Goal: Transaction & Acquisition: Purchase product/service

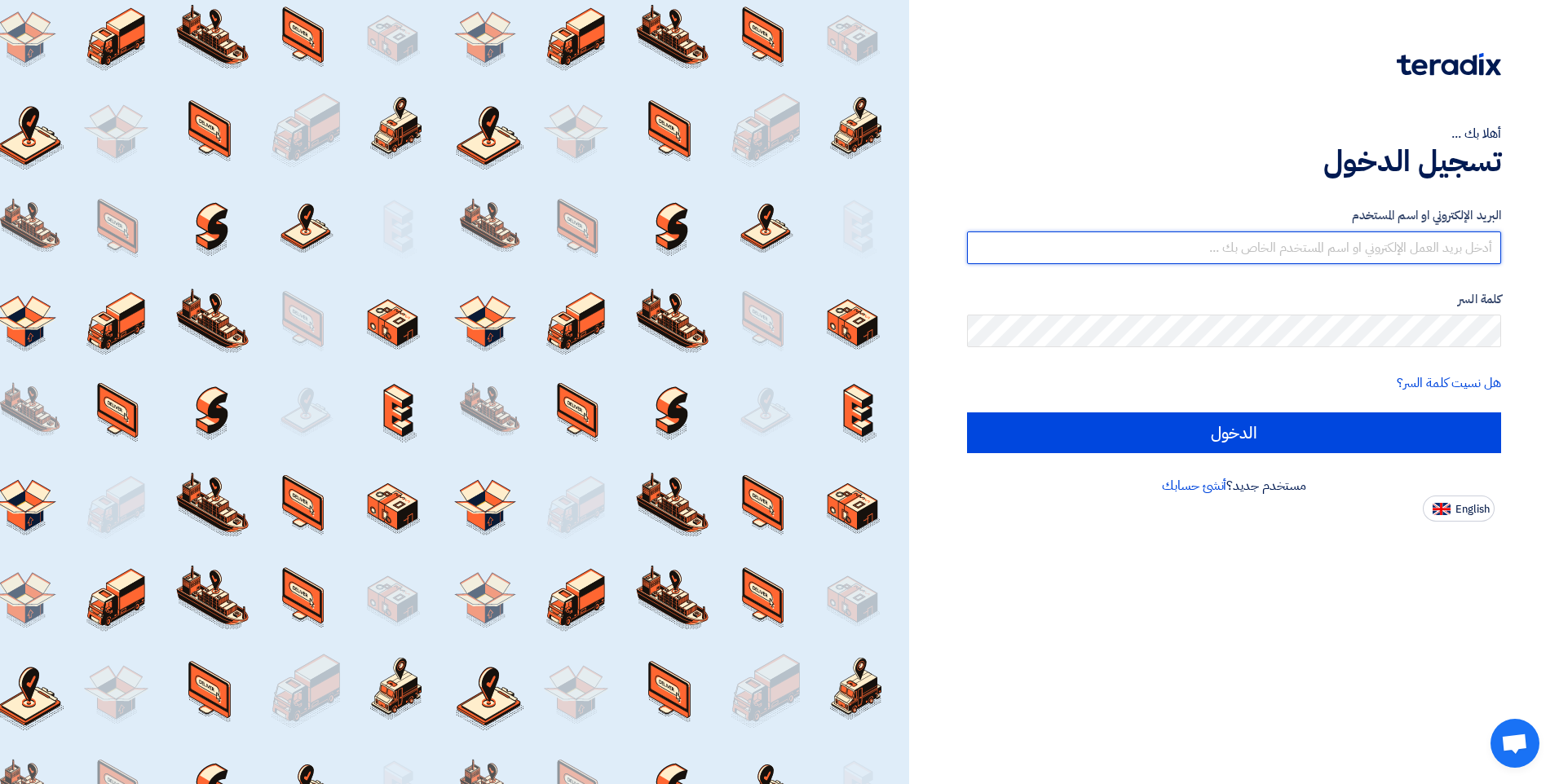
type input "[PERSON_NAME][EMAIL_ADDRESS][DOMAIN_NAME]"
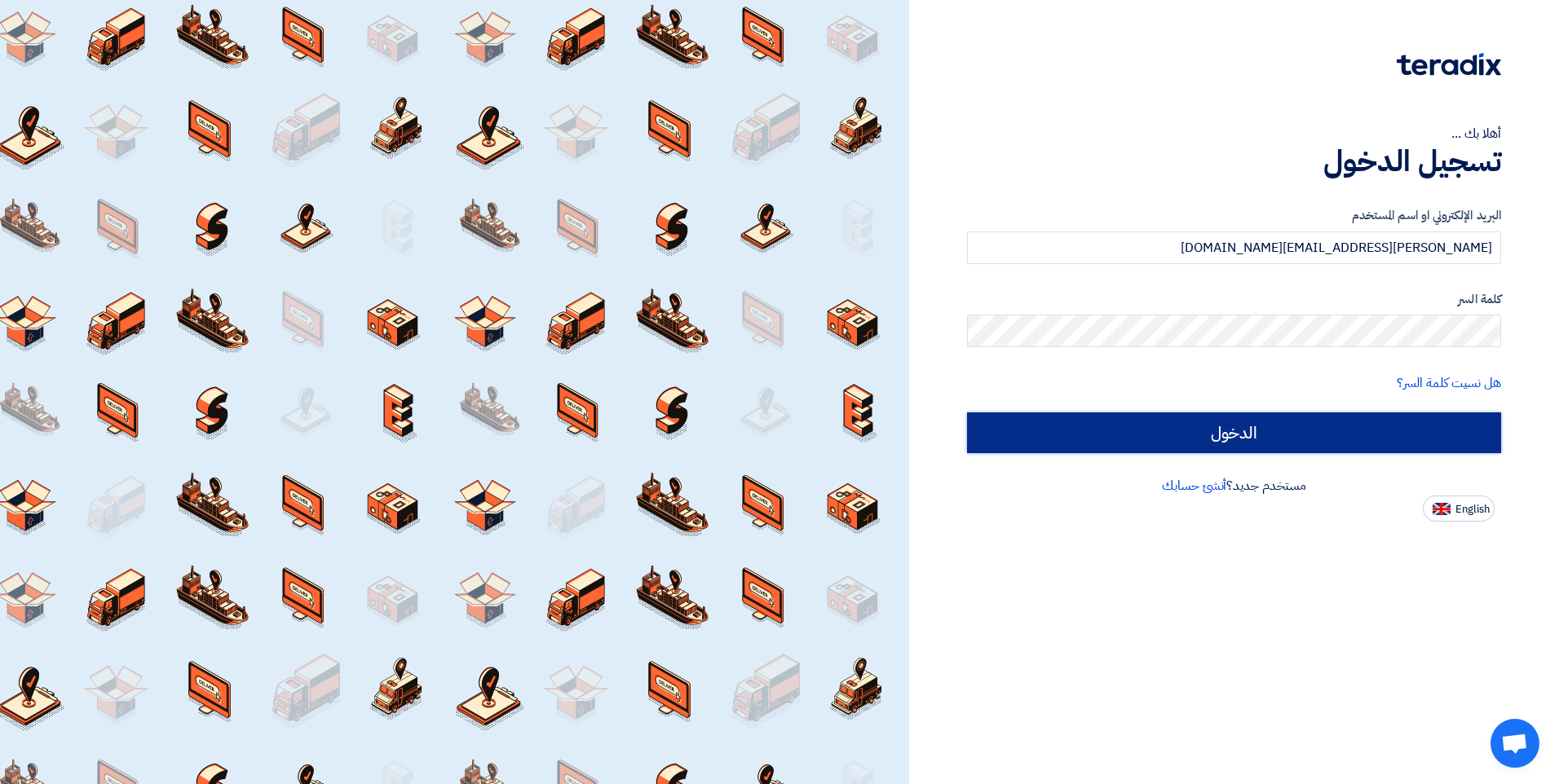
click at [1239, 424] on input "الدخول" at bounding box center [1234, 432] width 534 height 40
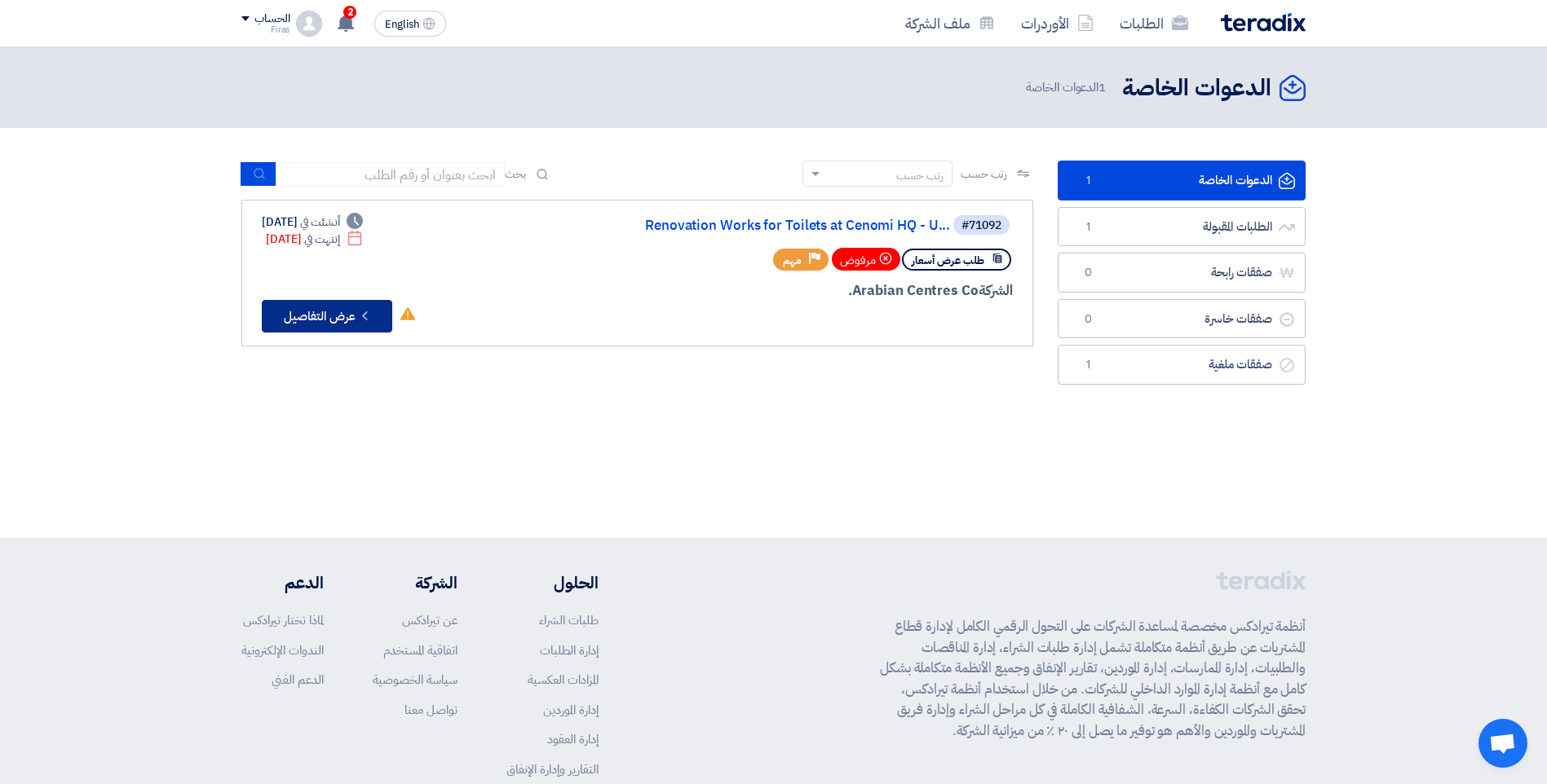
click at [313, 311] on button "Check details عرض التفاصيل" at bounding box center [327, 317] width 130 height 33
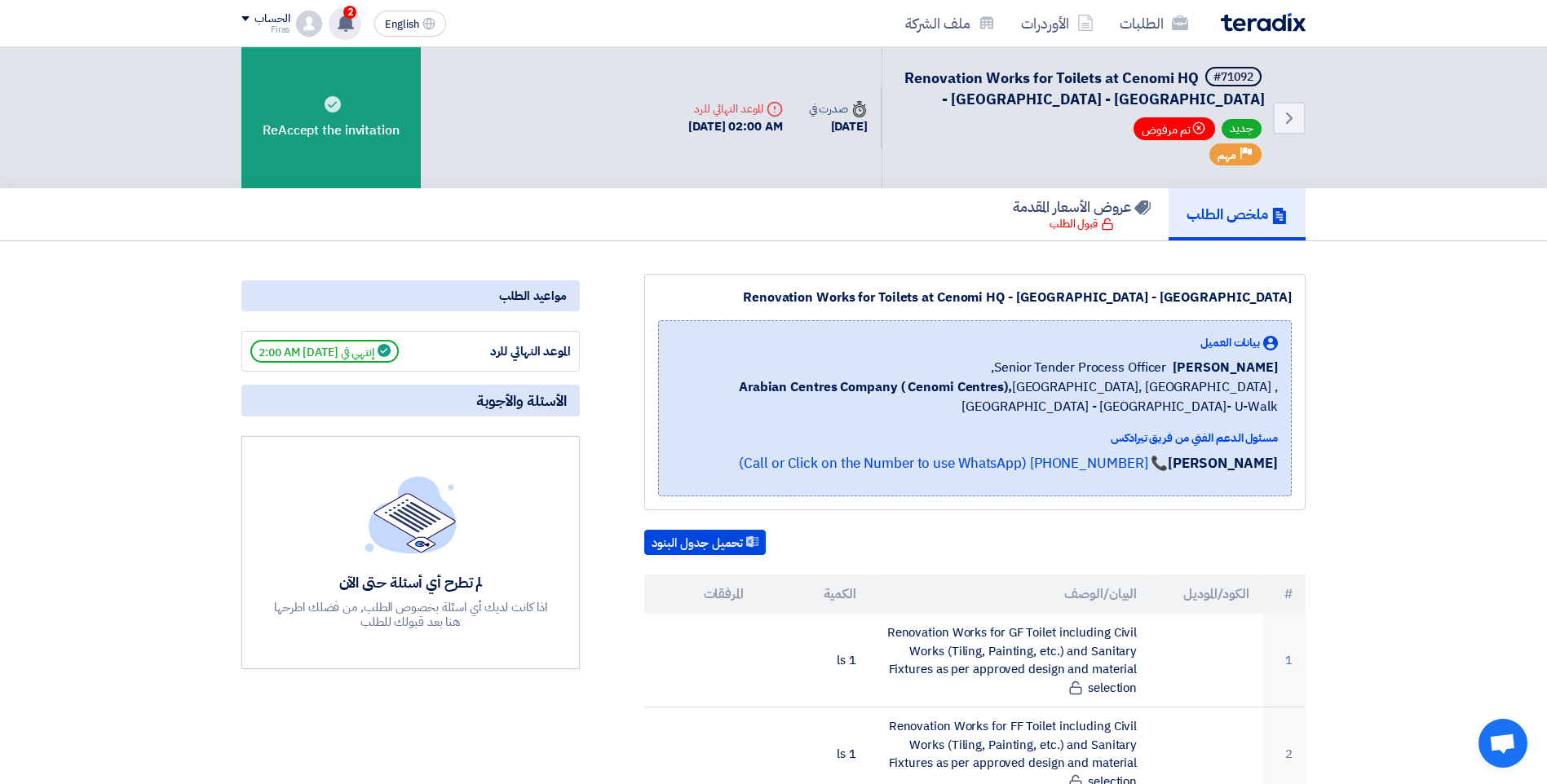
click at [349, 21] on use at bounding box center [346, 23] width 17 height 18
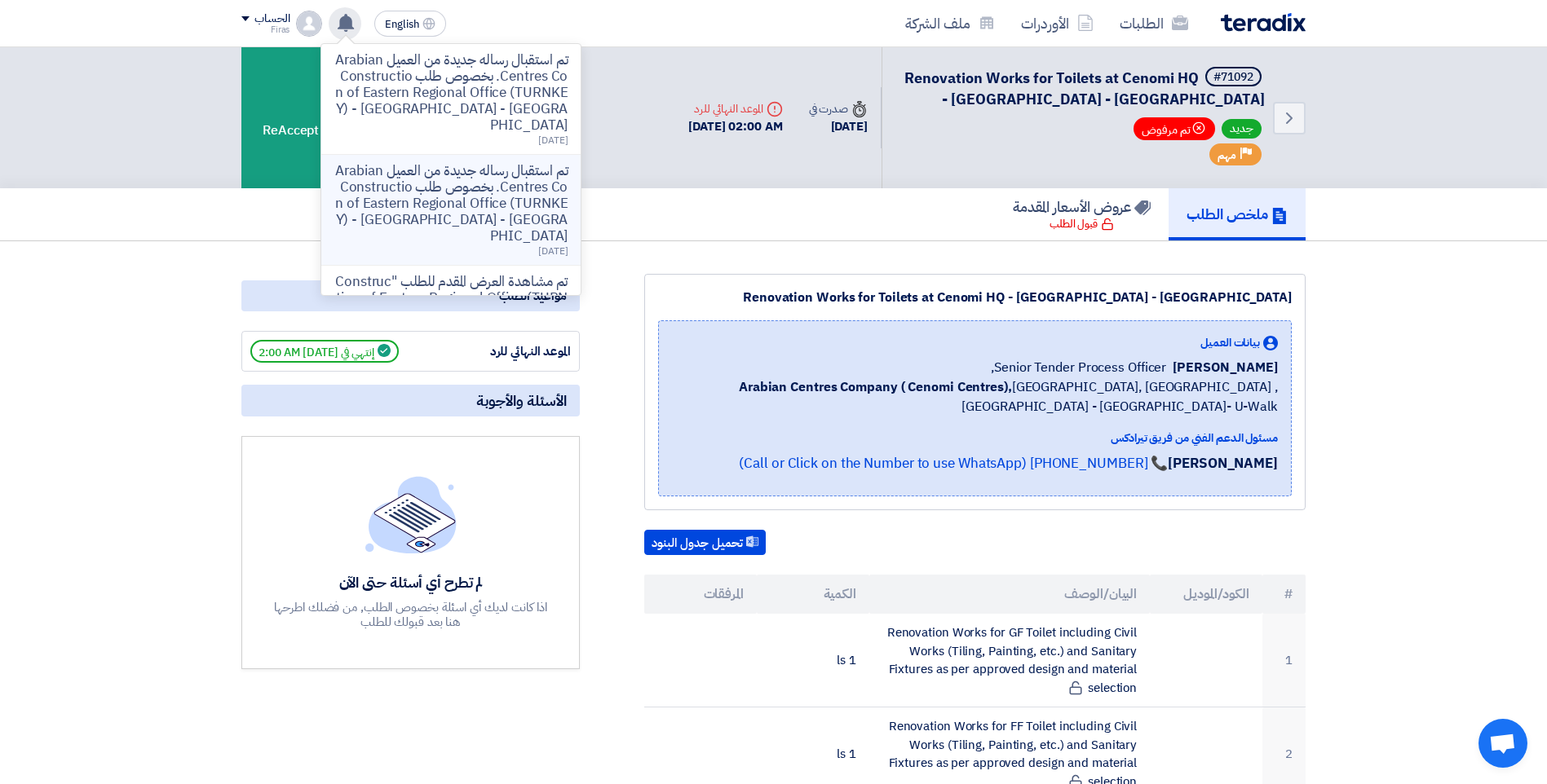
click at [419, 205] on p "تم استقبال رساله جديدة من العميل Arabian Centres Co. بخصوص طلب Construction of …" at bounding box center [451, 204] width 234 height 82
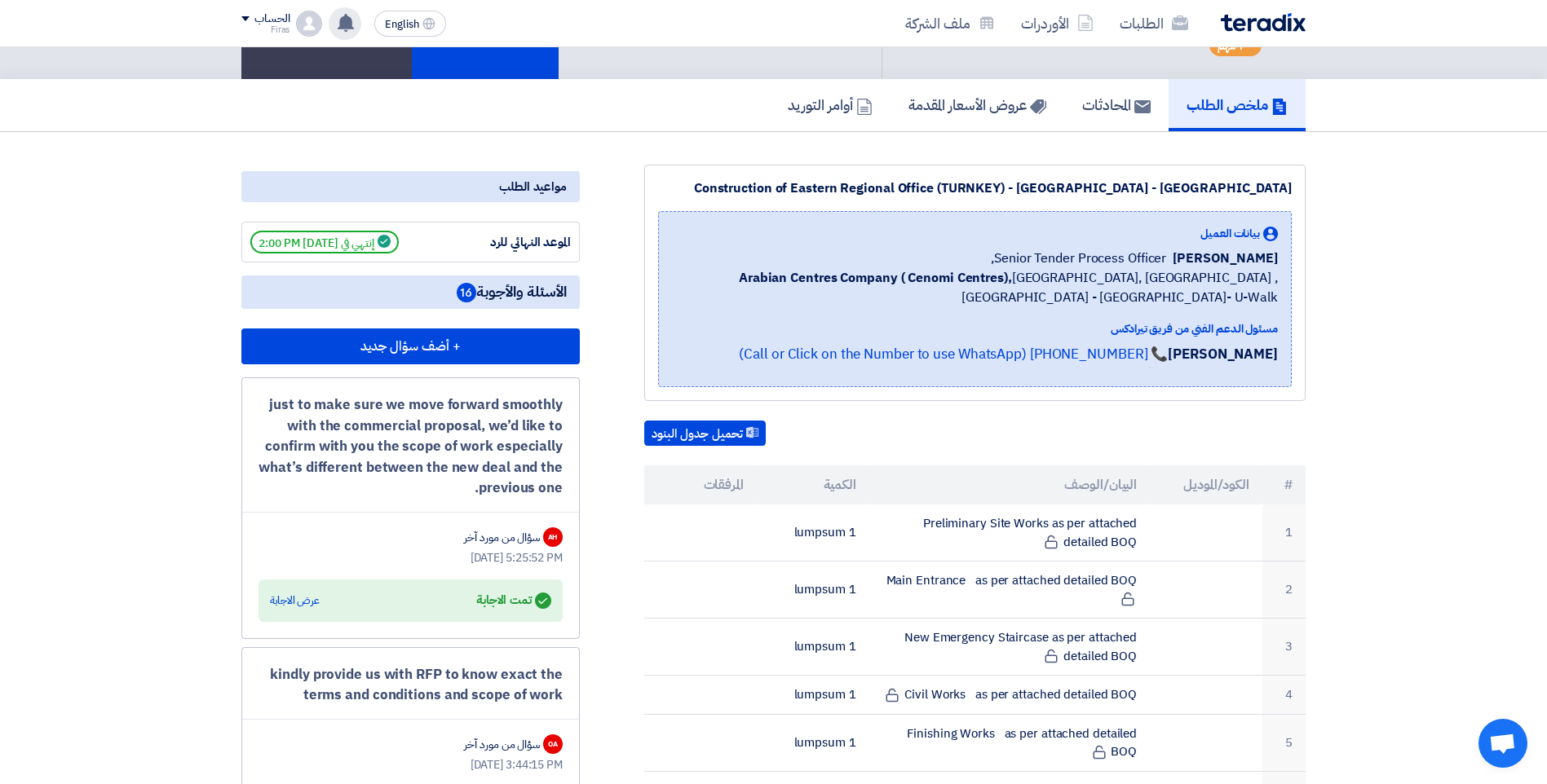
scroll to position [163, 0]
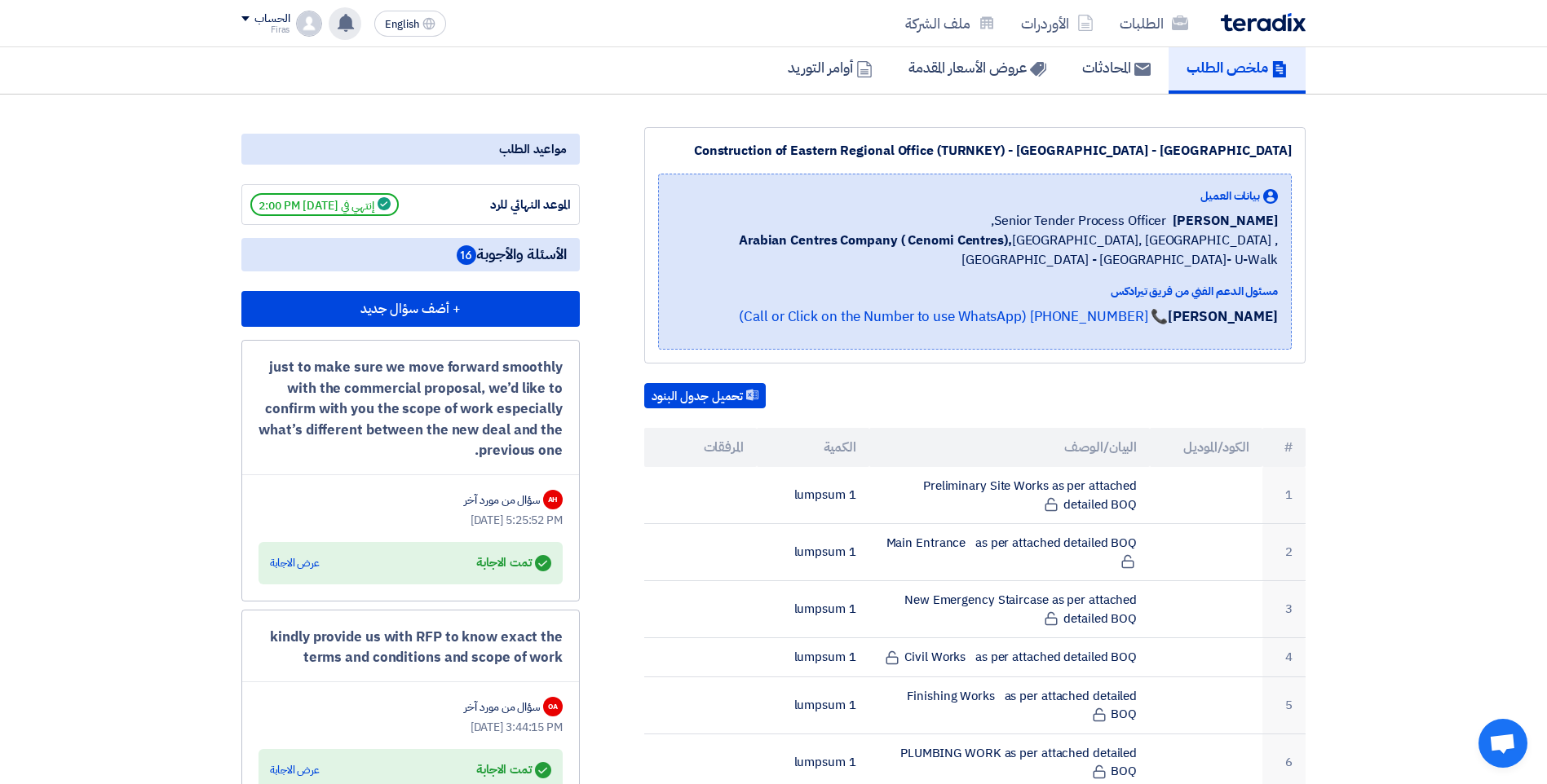
drag, startPoint x: 476, startPoint y: 429, endPoint x: 279, endPoint y: 334, distance: 218.7
click at [279, 340] on div "just to make sure we move forward smoothly with the commercial proposal, we’d l…" at bounding box center [410, 470] width 338 height 262
drag, startPoint x: 279, startPoint y: 334, endPoint x: 376, endPoint y: 363, distance: 101.2
copy div "ust to make sure we move forward smoothly with the commercial proposal, we’d li…"
click at [298, 555] on div "عرض الاجابة" at bounding box center [295, 564] width 50 height 17
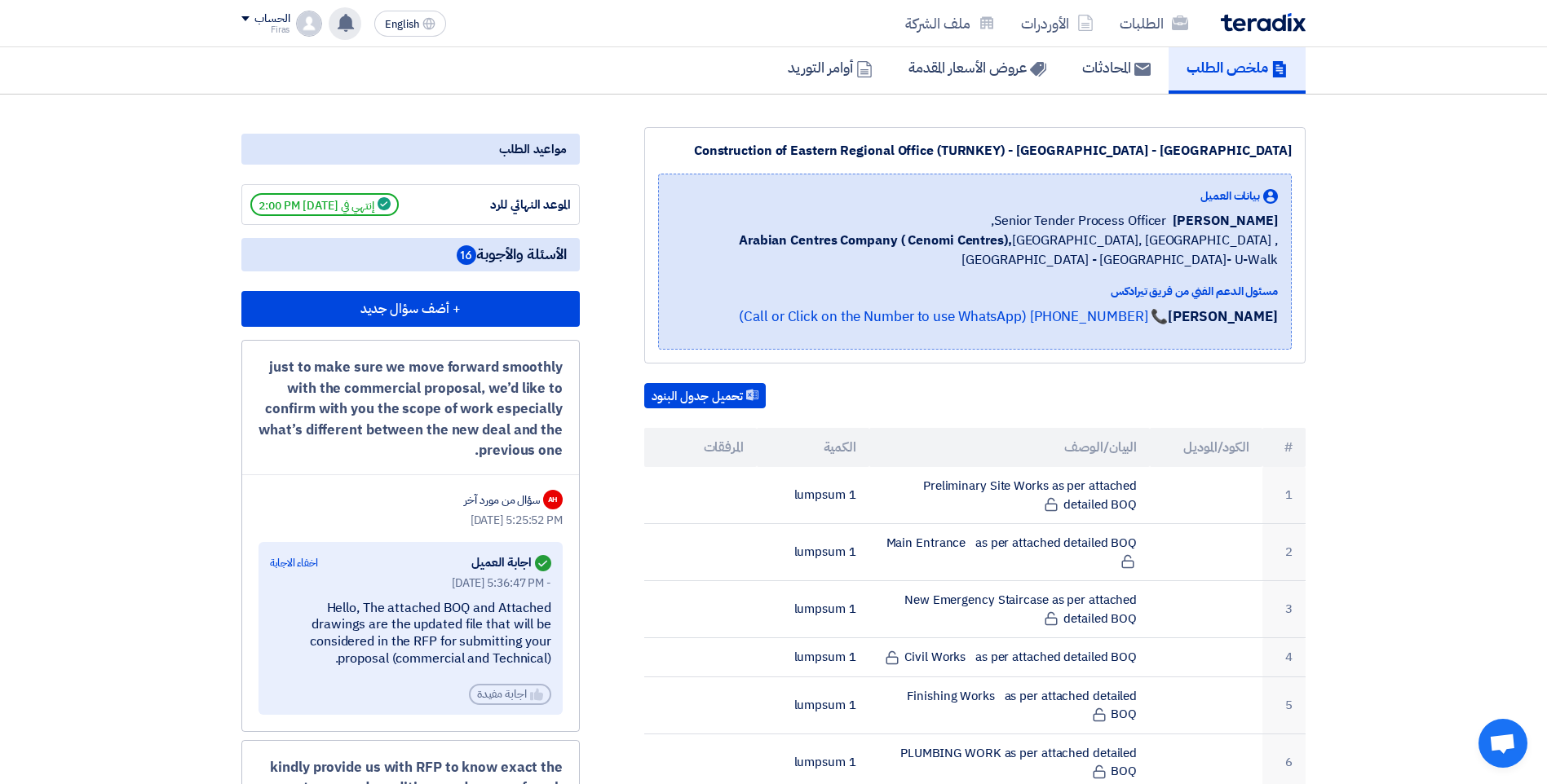
drag, startPoint x: 380, startPoint y: 639, endPoint x: 300, endPoint y: 582, distance: 98.2
click at [285, 600] on div "Hello, The attached BOQ and Attached drawings are the updated file that will be…" at bounding box center [410, 634] width 281 height 68
drag, startPoint x: 351, startPoint y: 598, endPoint x: 356, endPoint y: 651, distance: 53.2
click at [356, 651] on div "[DATE] 5:36:47 PM - Hello, The attached BOQ and Attached drawings are the updat…" at bounding box center [410, 640] width 281 height 130
drag, startPoint x: 390, startPoint y: 640, endPoint x: 277, endPoint y: 584, distance: 126.1
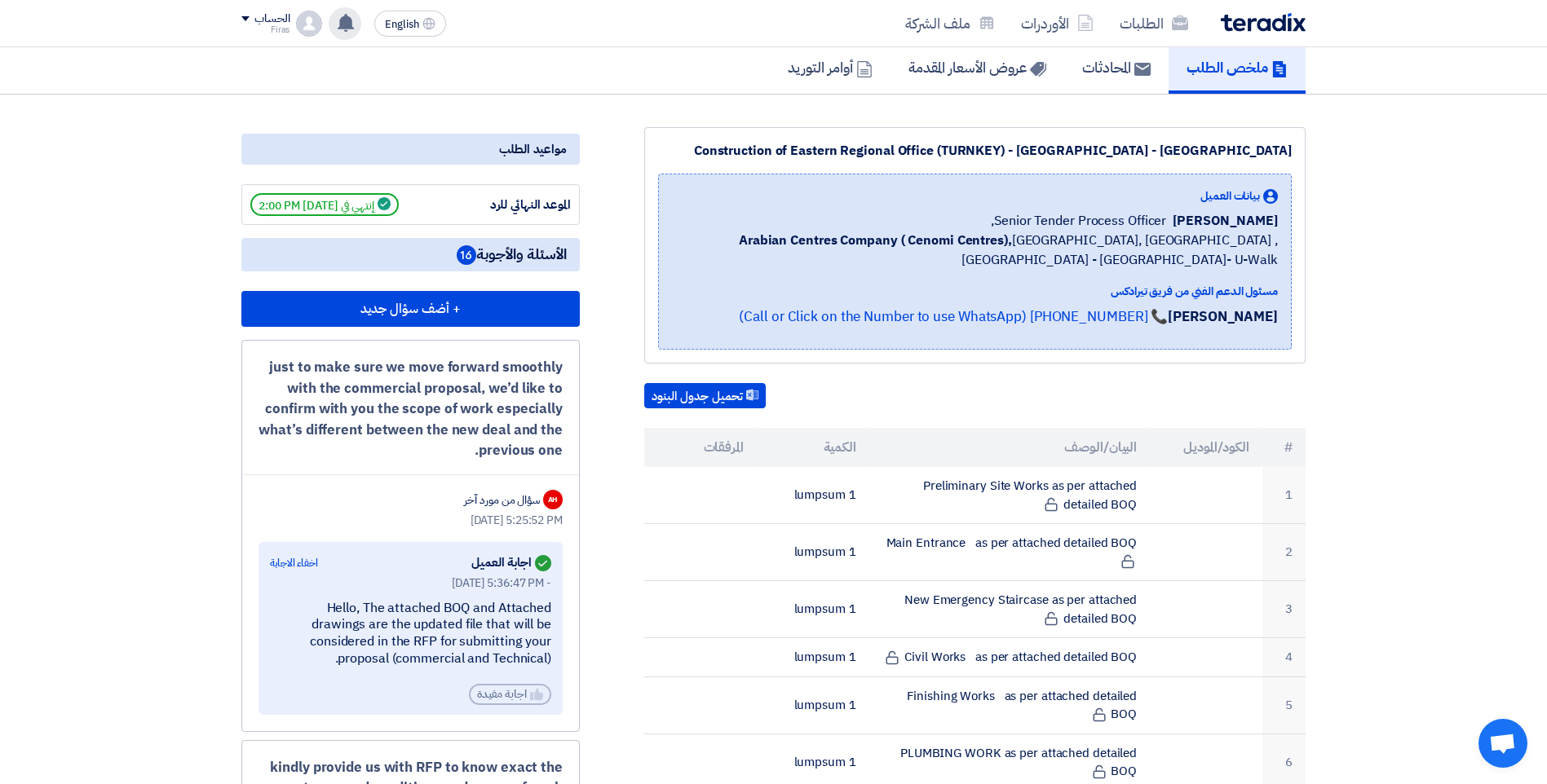
click at [277, 600] on div "Hello, The attached BOQ and Attached drawings are the updated file that will be…" at bounding box center [410, 634] width 281 height 68
drag, startPoint x: 324, startPoint y: 584, endPoint x: 342, endPoint y: 586, distance: 18.1
drag, startPoint x: 342, startPoint y: 586, endPoint x: 416, endPoint y: 614, distance: 79.1
copy div "ello, The attached BOQ and Attached drawings are the updated file that will be …"
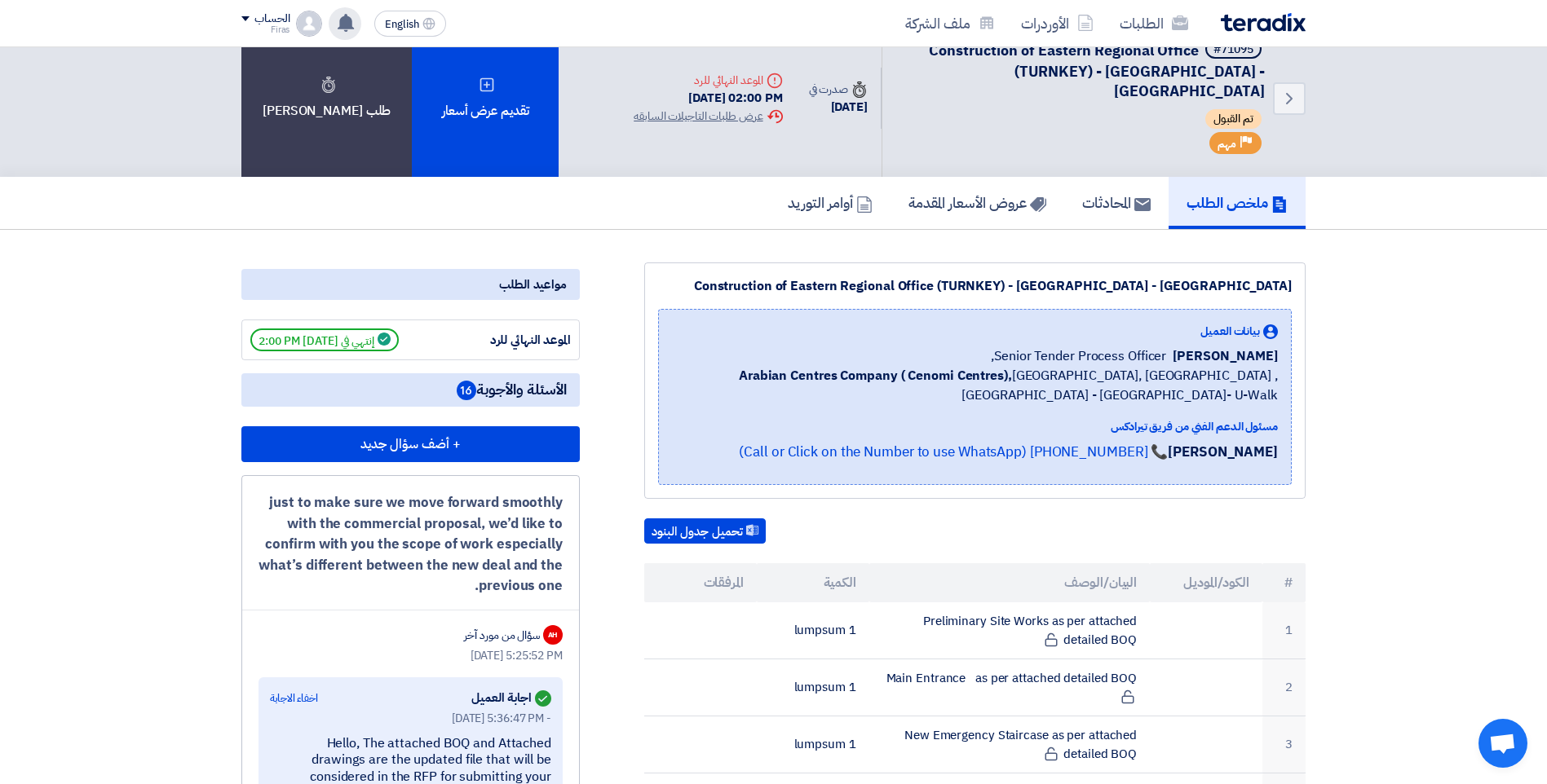
scroll to position [0, 0]
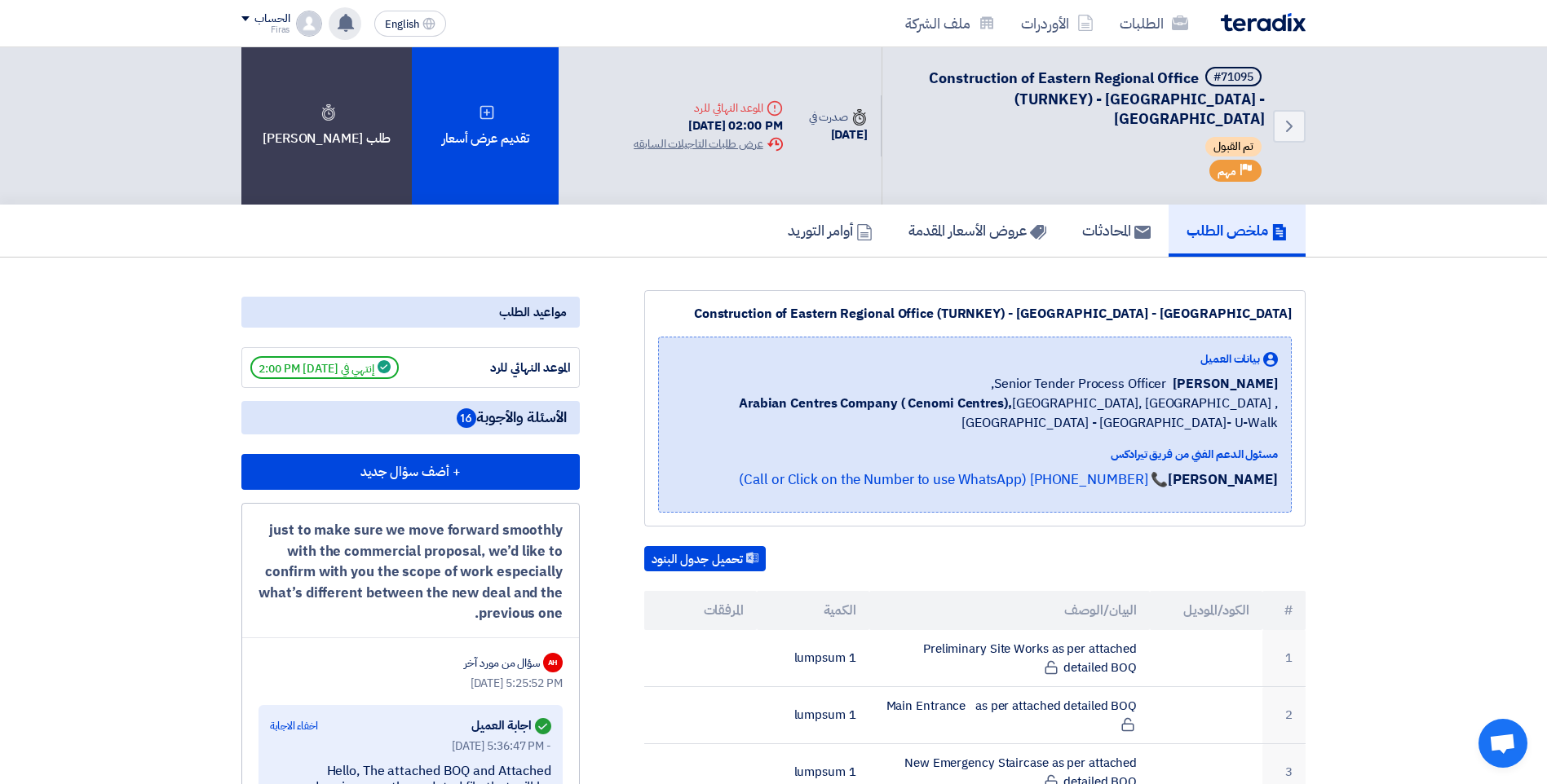
click at [352, 28] on use at bounding box center [346, 23] width 17 height 18
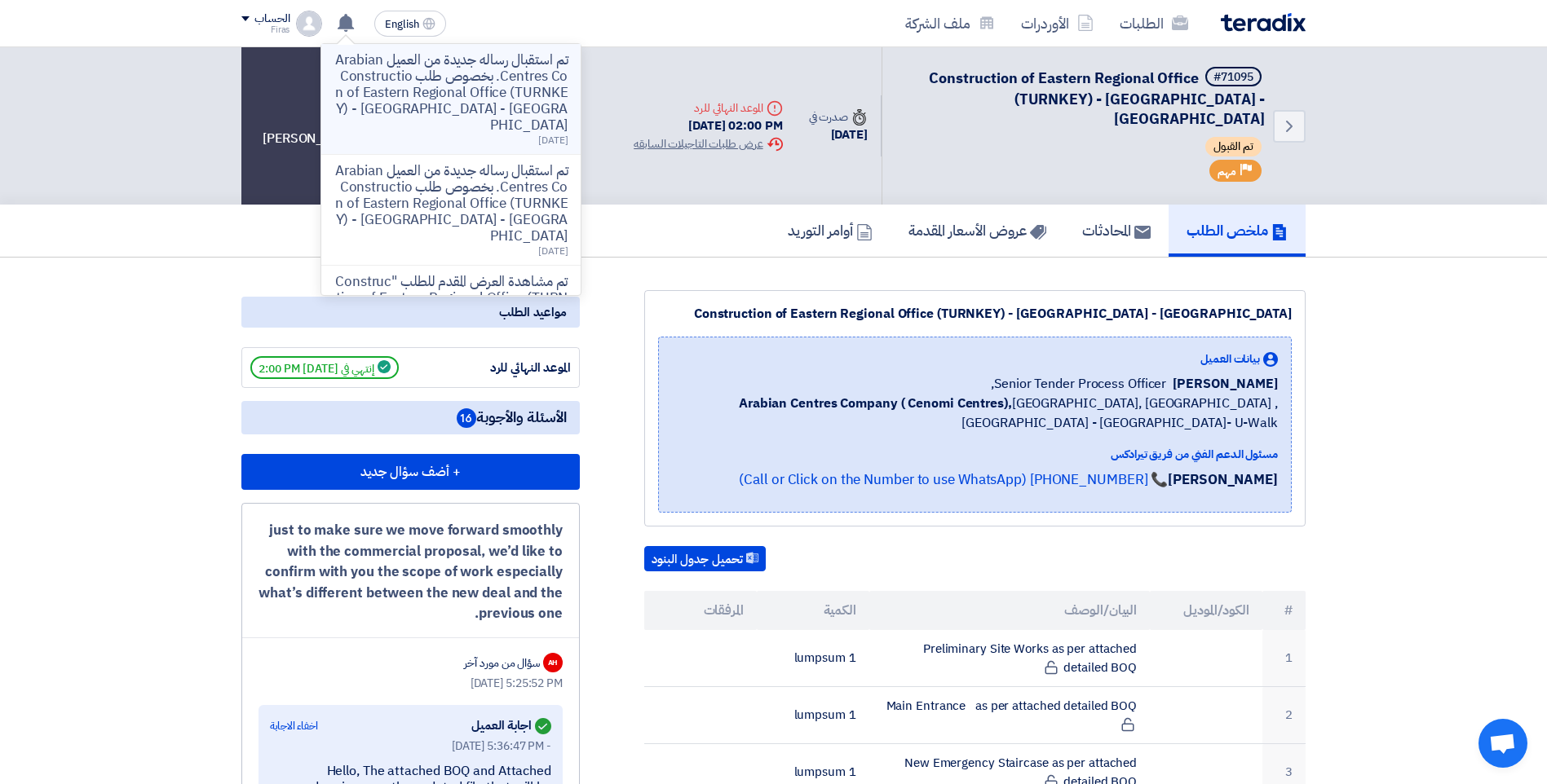
click at [461, 87] on p "تم استقبال رساله جديدة من العميل Arabian Centres Co. بخصوص طلب Construction of …" at bounding box center [451, 92] width 234 height 82
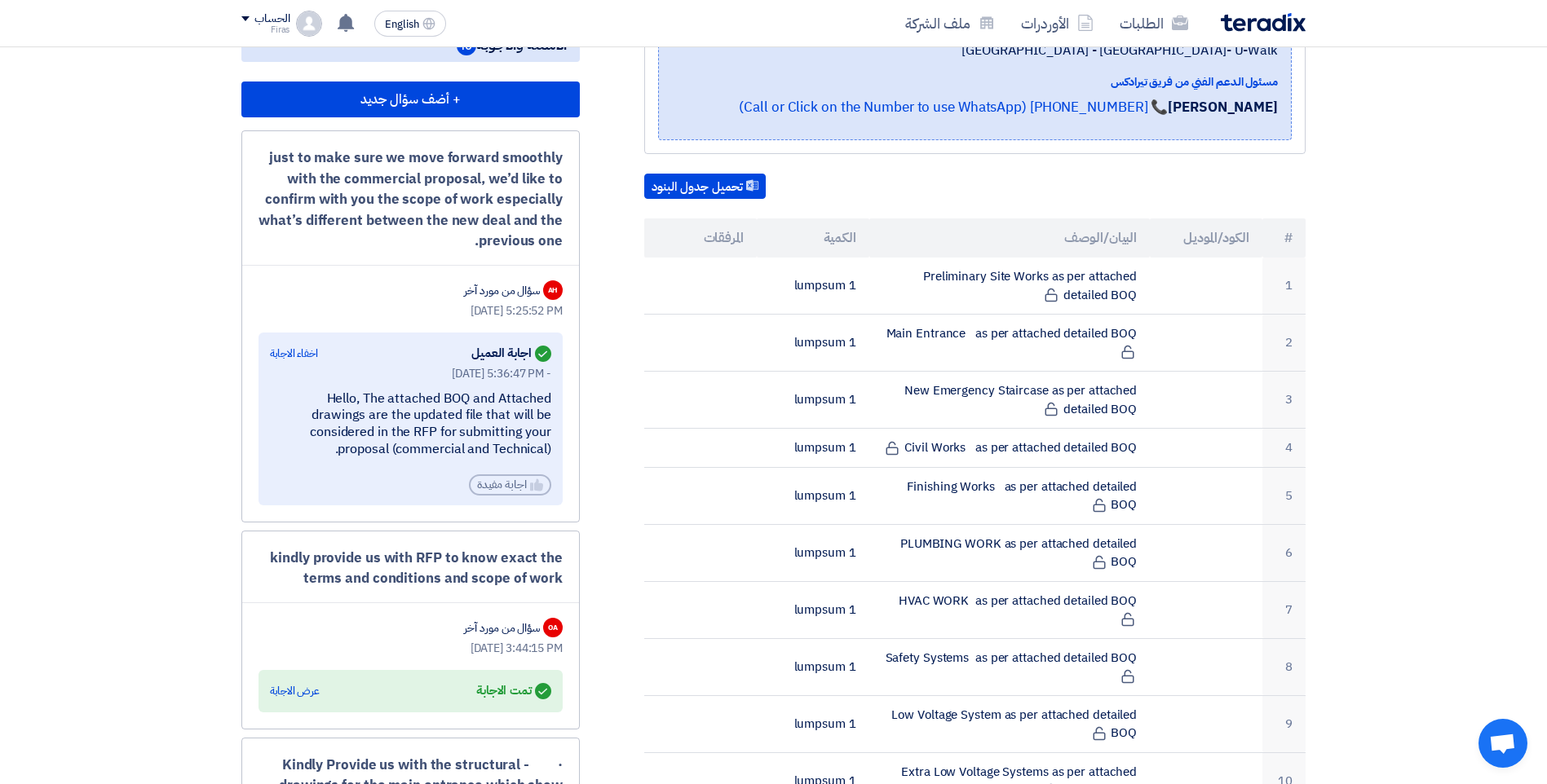
scroll to position [408, 0]
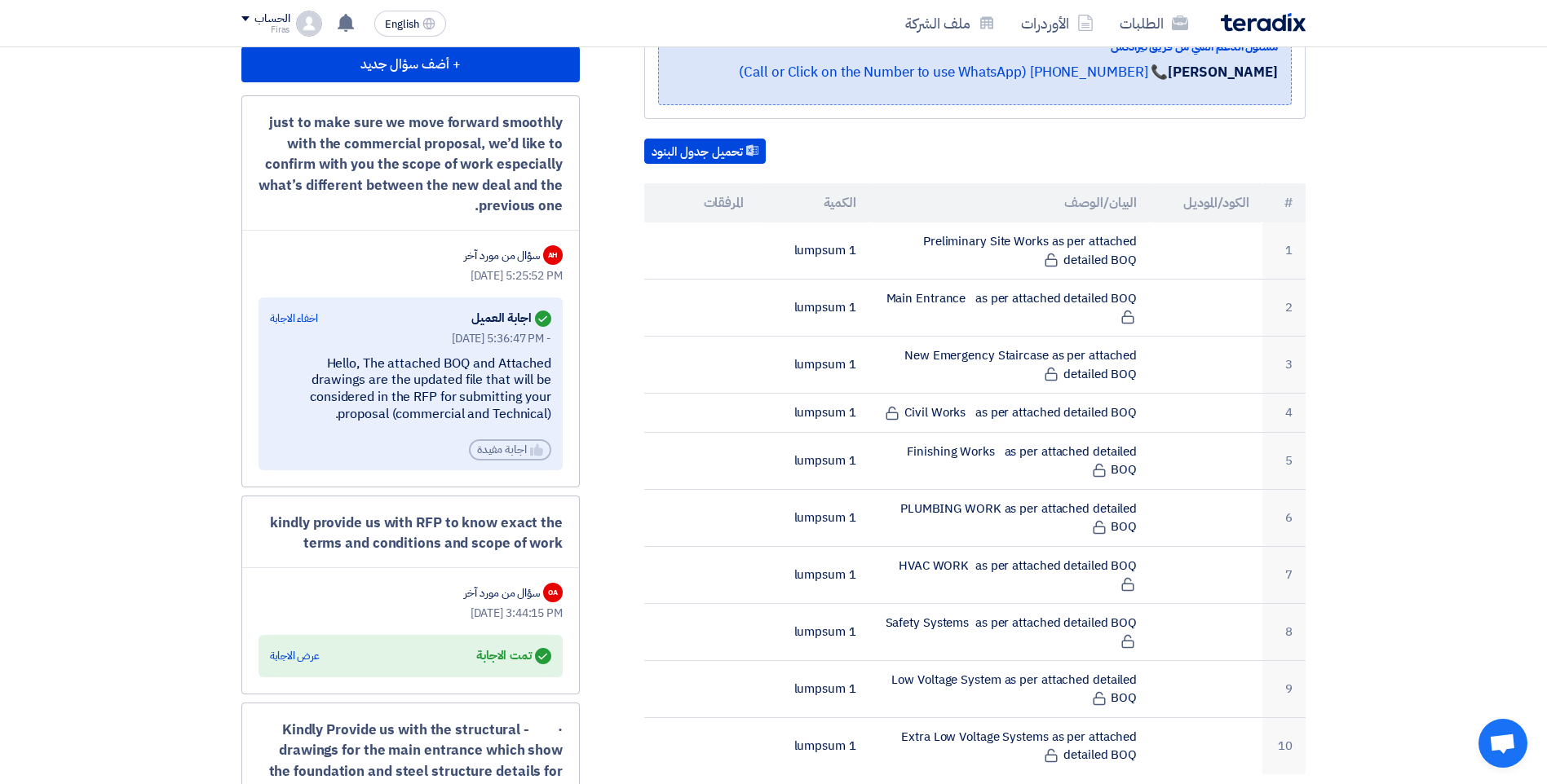
drag, startPoint x: 303, startPoint y: 415, endPoint x: 304, endPoint y: 518, distance: 103.0
drag, startPoint x: 304, startPoint y: 518, endPoint x: 395, endPoint y: 498, distance: 93.2
copy app-supplier-updates-wall "kindly provide us with RFP to know exact the terms and conditions and scope of …"
click at [293, 648] on div "عرض الاجابة" at bounding box center [295, 656] width 50 height 17
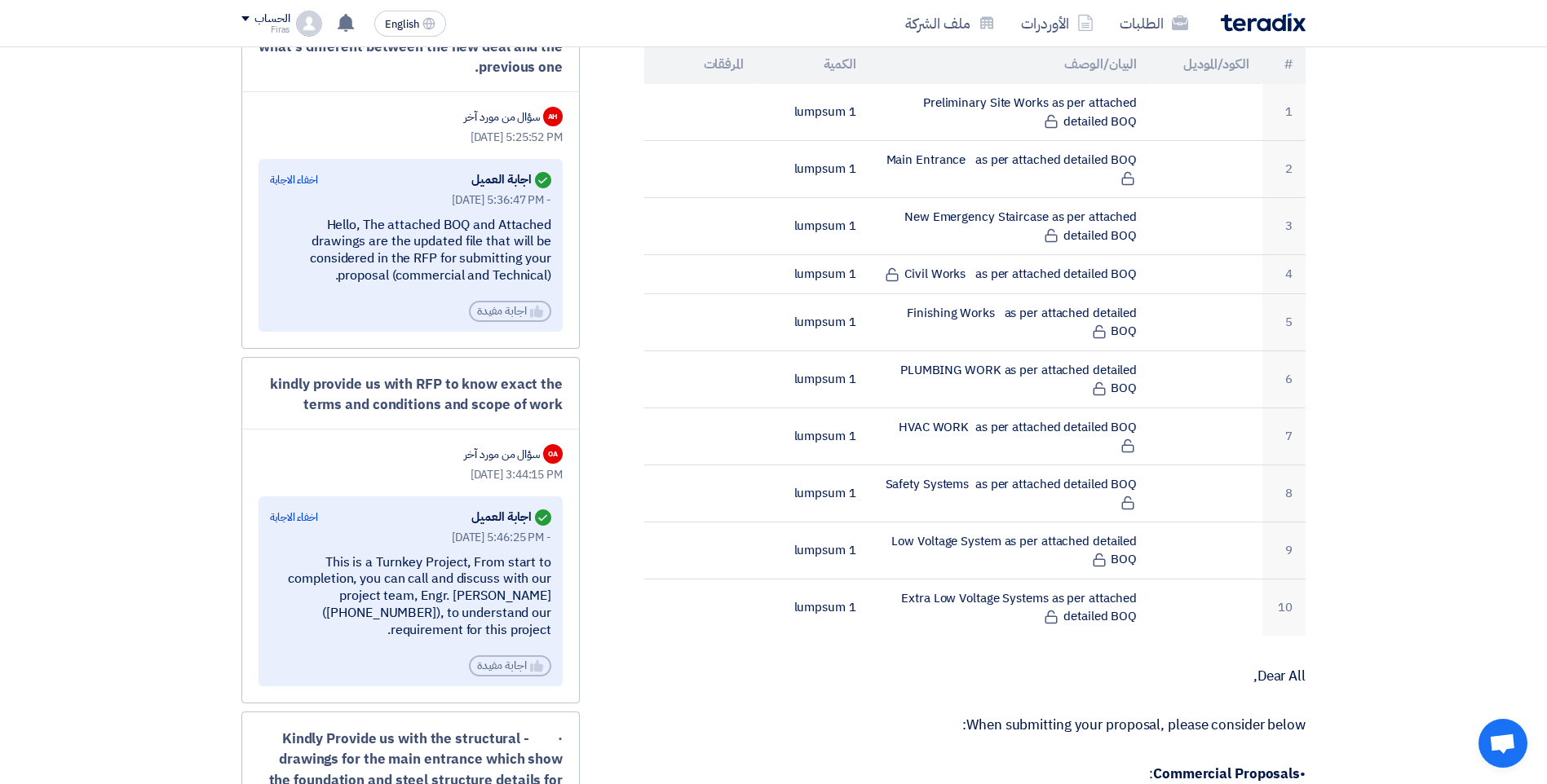
scroll to position [570, 0]
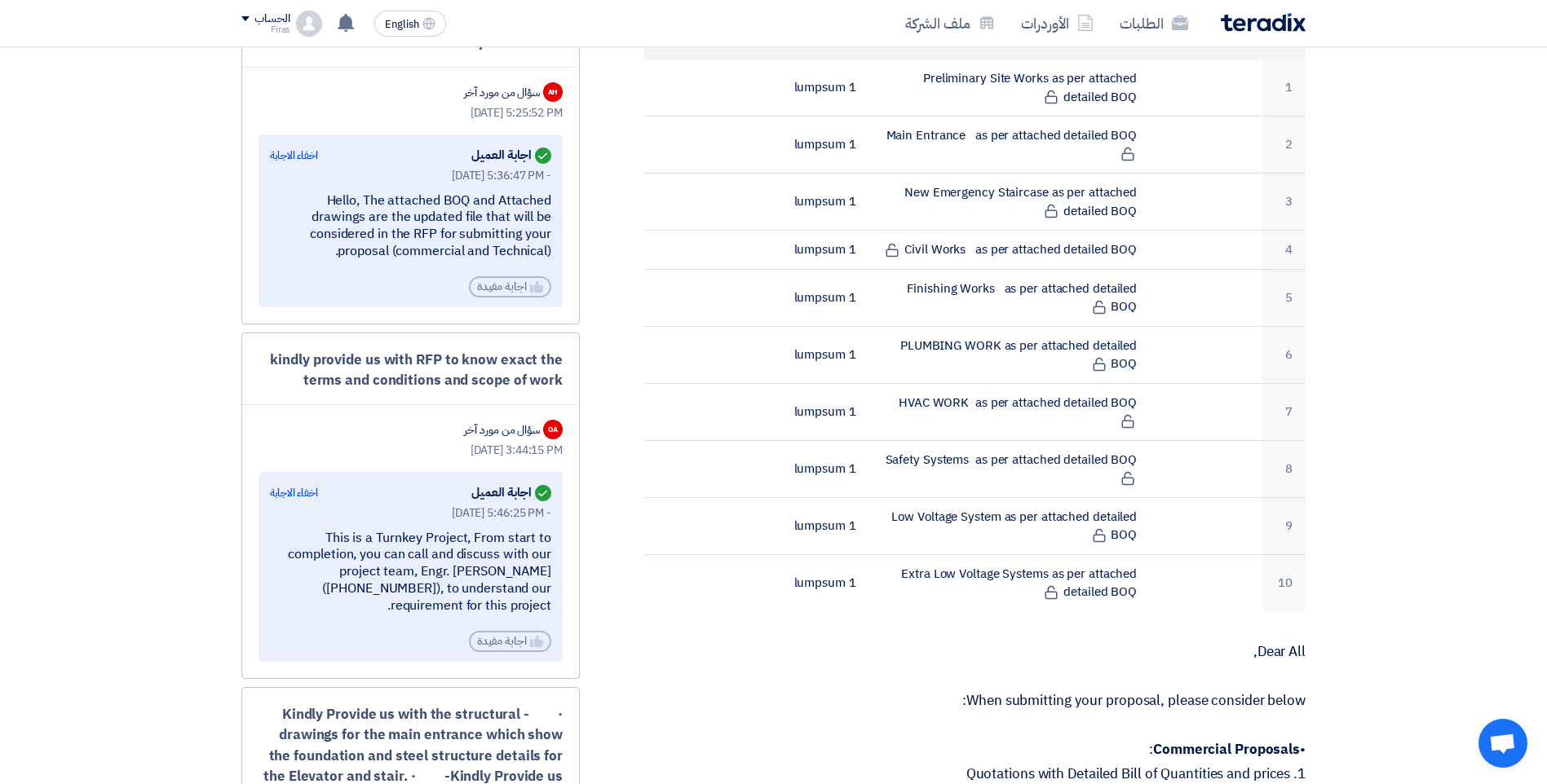
drag, startPoint x: 460, startPoint y: 588, endPoint x: 338, endPoint y: 499, distance: 151.0
click at [338, 504] on div "[DATE] 5:46:25 PM - This is a Turnkey Project, From start to completion, you ca…" at bounding box center [410, 578] width 281 height 148
copy div "his is a Turnkey Project, From start to completion, you can call and discuss wi…"
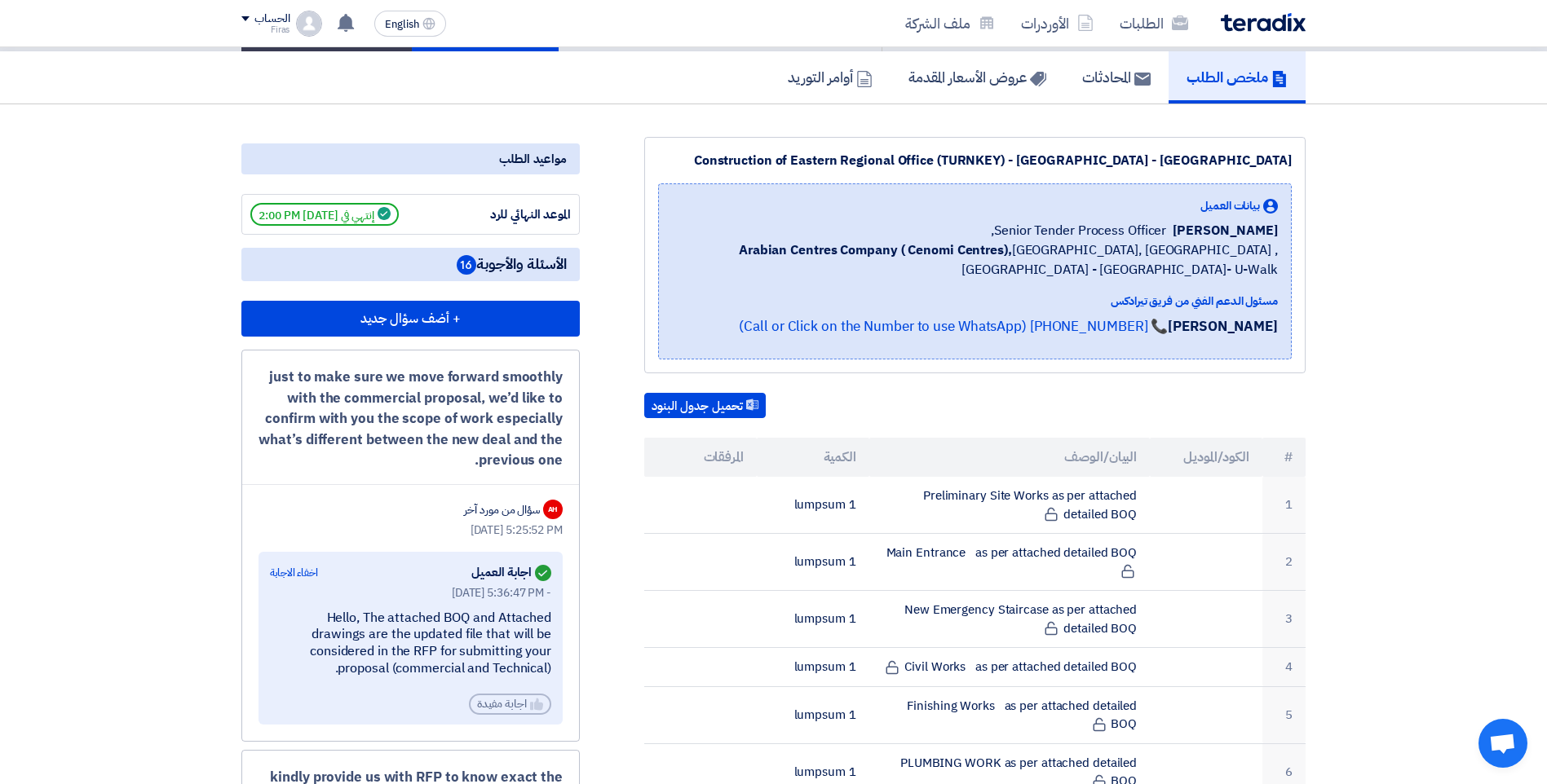
scroll to position [0, 0]
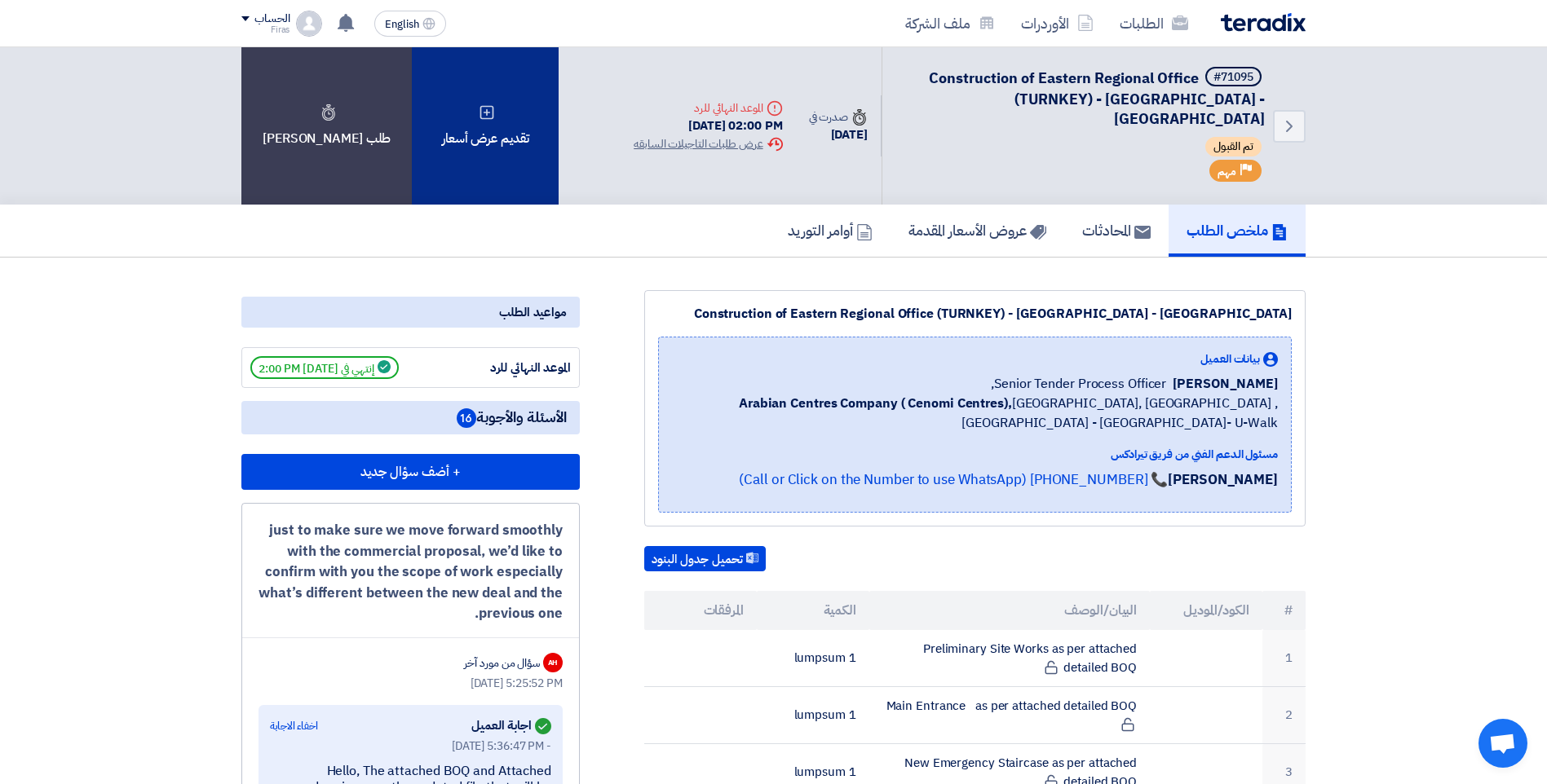
click at [465, 140] on div "تقديم عرض أسعار" at bounding box center [485, 125] width 147 height 158
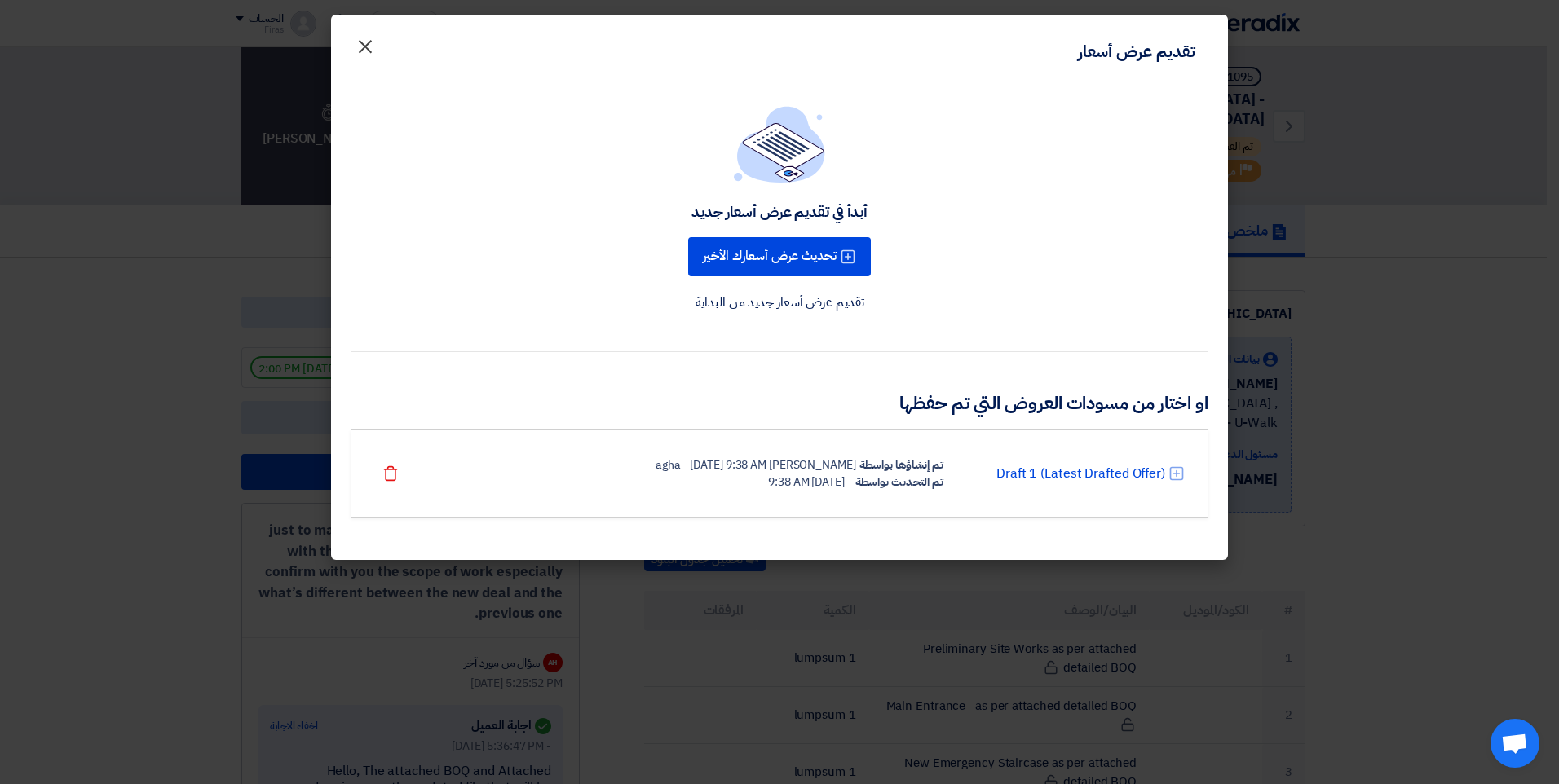
click at [365, 47] on span "×" at bounding box center [366, 45] width 20 height 49
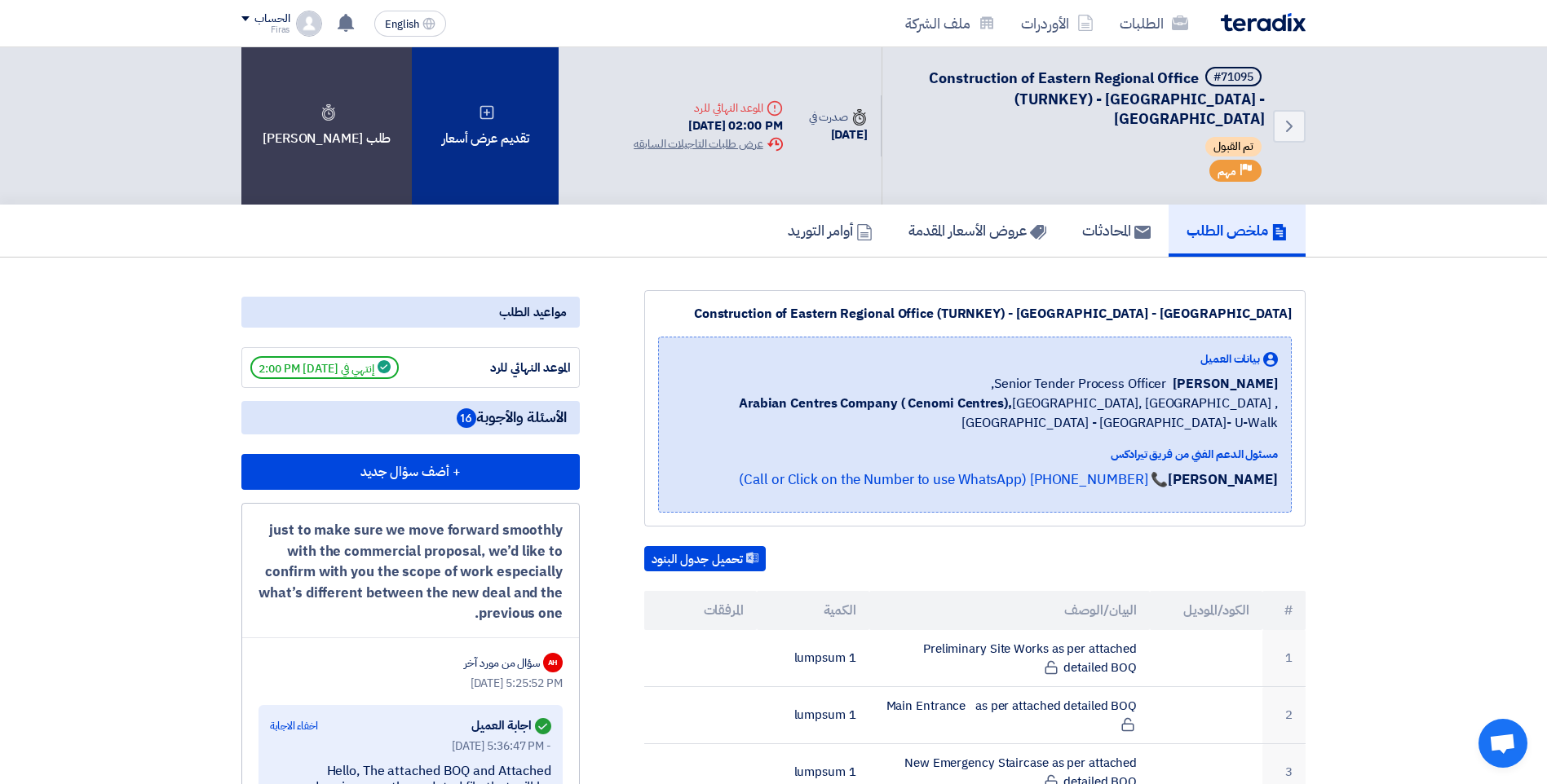
click at [508, 97] on div "تقديم عرض أسعار" at bounding box center [485, 125] width 147 height 158
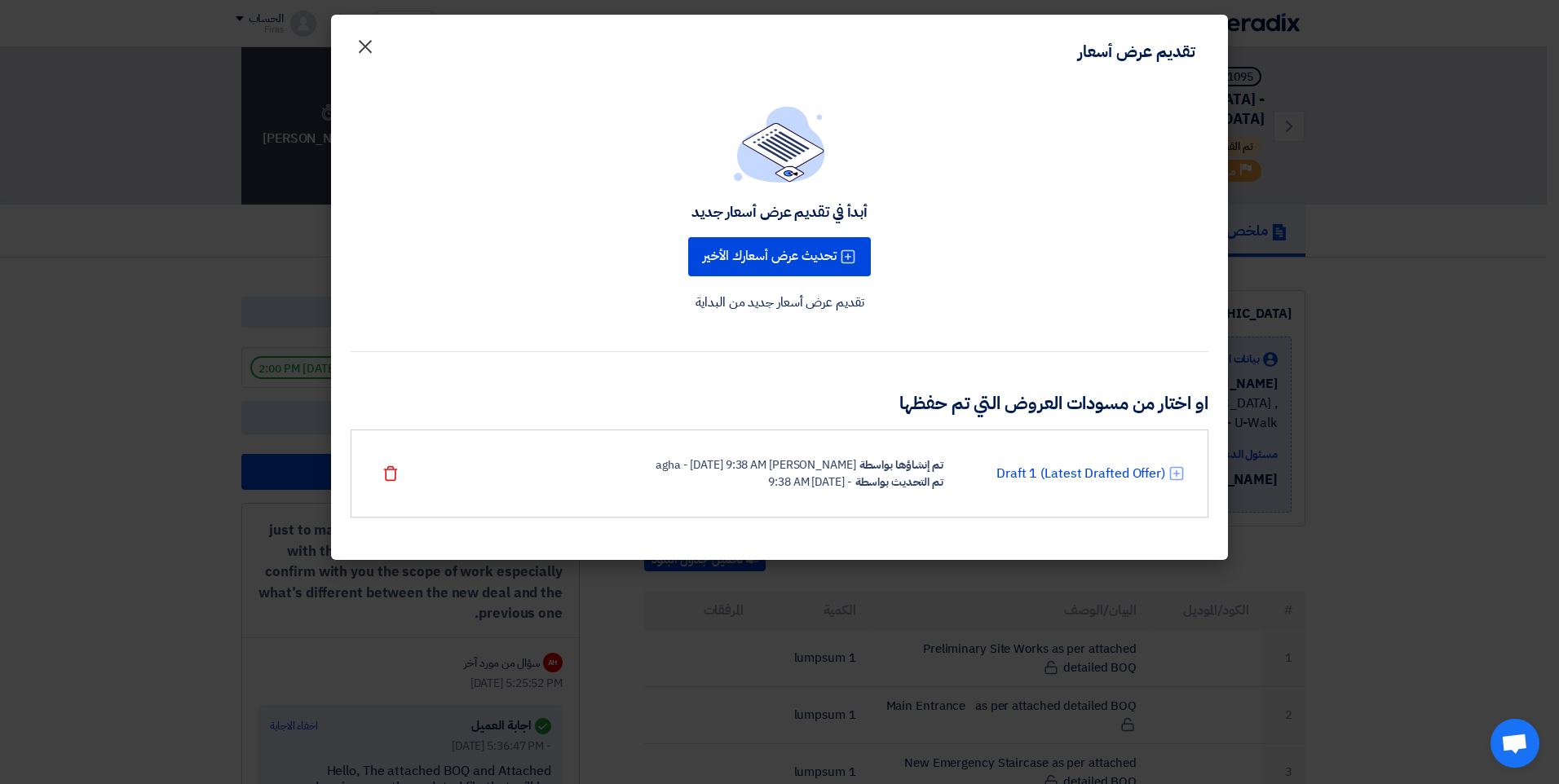
click at [365, 47] on span "×" at bounding box center [366, 45] width 20 height 49
